Goal: Task Accomplishment & Management: Use online tool/utility

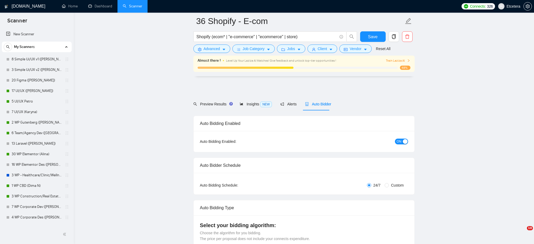
scroll to position [592, 0]
